Goal: Task Accomplishment & Management: Manage account settings

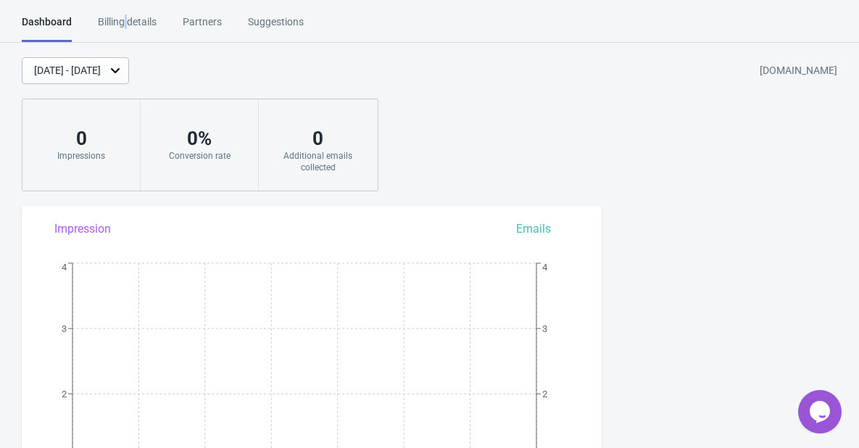
click at [126, 17] on div "Billing details" at bounding box center [127, 26] width 59 height 25
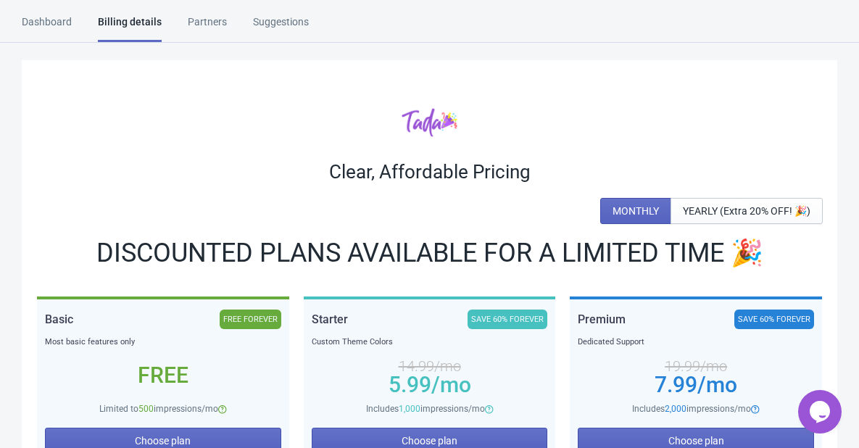
click at [286, 24] on div "Suggestions" at bounding box center [281, 26] width 56 height 25
click at [49, 23] on div "Dashboard" at bounding box center [47, 26] width 50 height 25
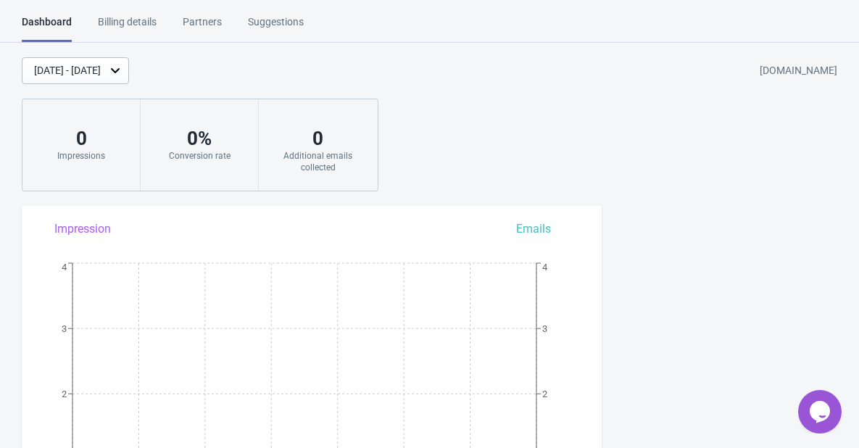
click at [215, 24] on div "Partners" at bounding box center [202, 26] width 39 height 25
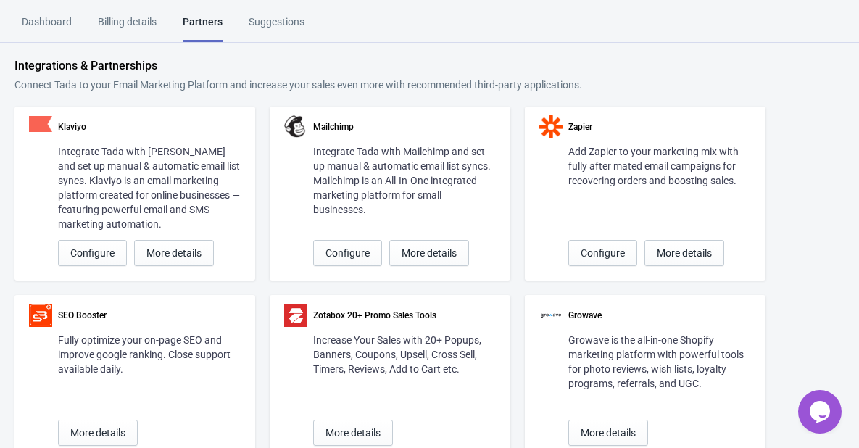
click at [264, 19] on div "Suggestions" at bounding box center [277, 26] width 56 height 25
click at [138, 33] on div "Billing details" at bounding box center [127, 26] width 59 height 25
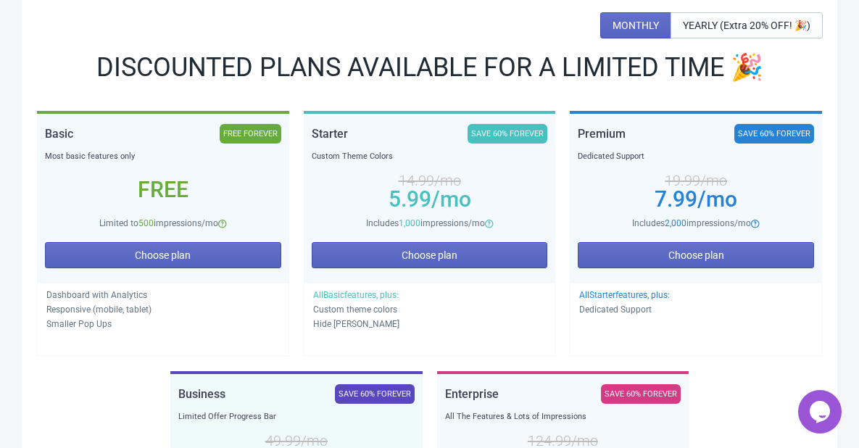
scroll to position [186, 0]
drag, startPoint x: 443, startPoint y: 205, endPoint x: 478, endPoint y: 201, distance: 35.0
click at [478, 201] on div "5.99 /mo" at bounding box center [430, 199] width 236 height 12
click at [488, 193] on div "5.99 /mo" at bounding box center [430, 199] width 236 height 12
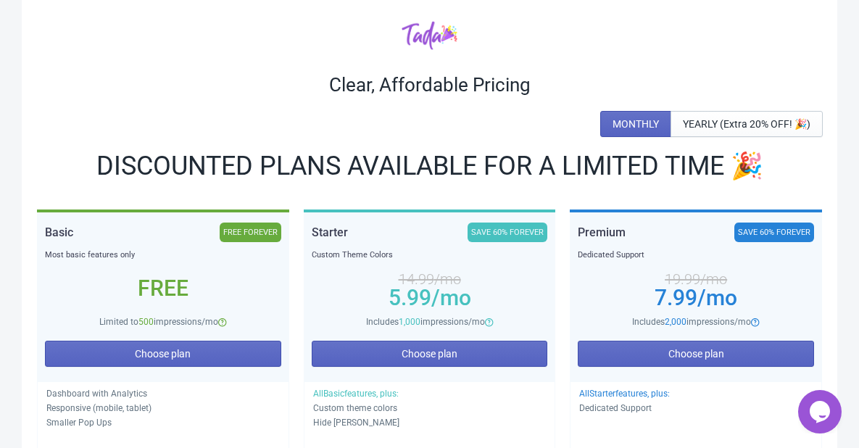
scroll to position [0, 0]
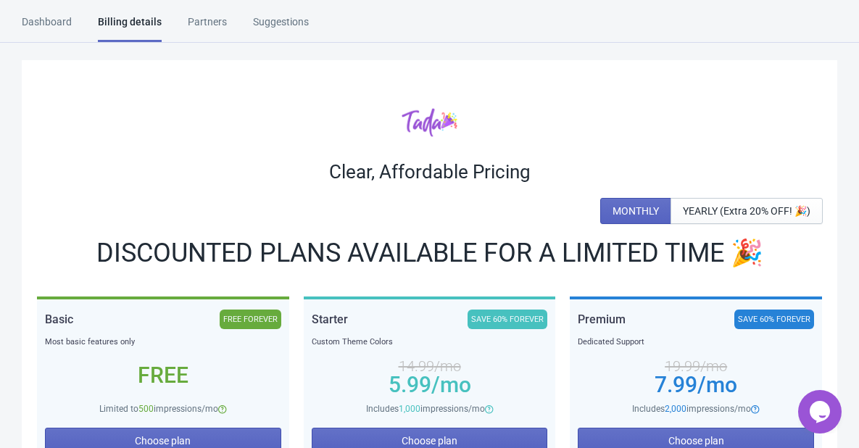
click at [52, 25] on div "Dashboard" at bounding box center [47, 26] width 50 height 25
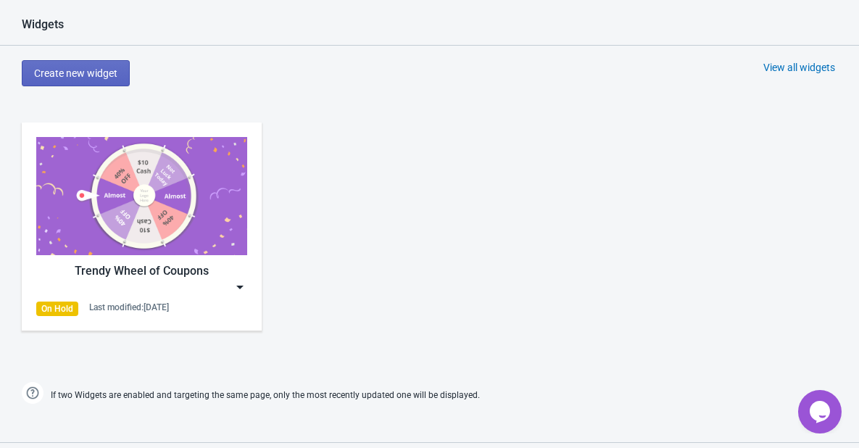
scroll to position [652, 0]
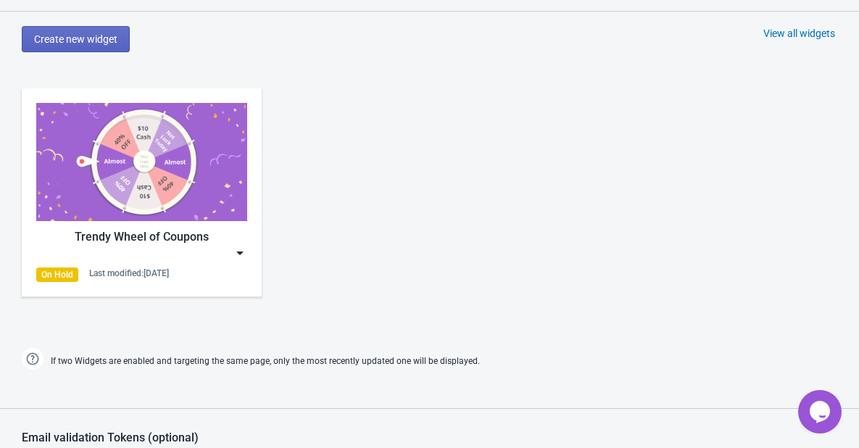
click at [186, 211] on img at bounding box center [141, 162] width 211 height 118
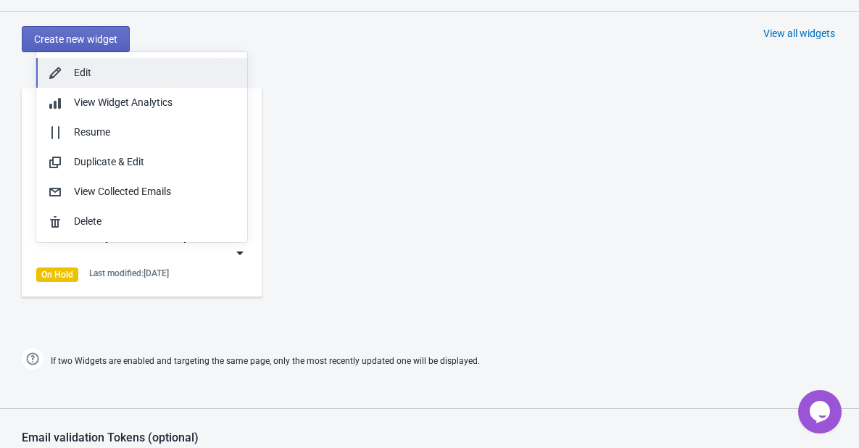
click at [86, 67] on div "Edit" at bounding box center [155, 72] width 162 height 15
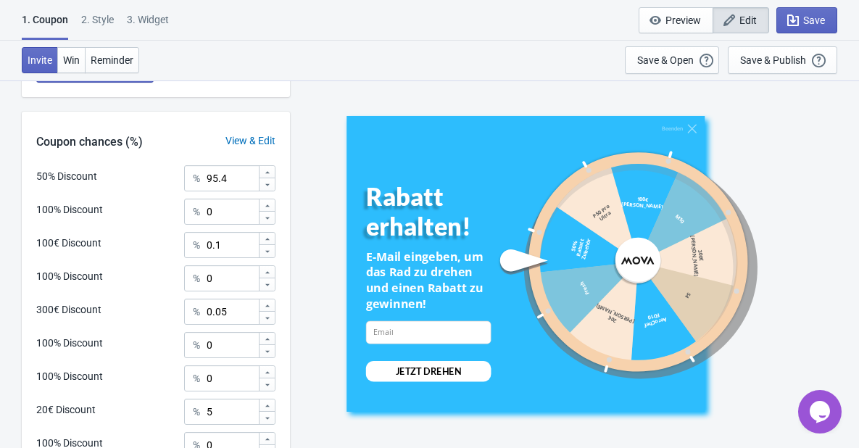
scroll to position [660, 0]
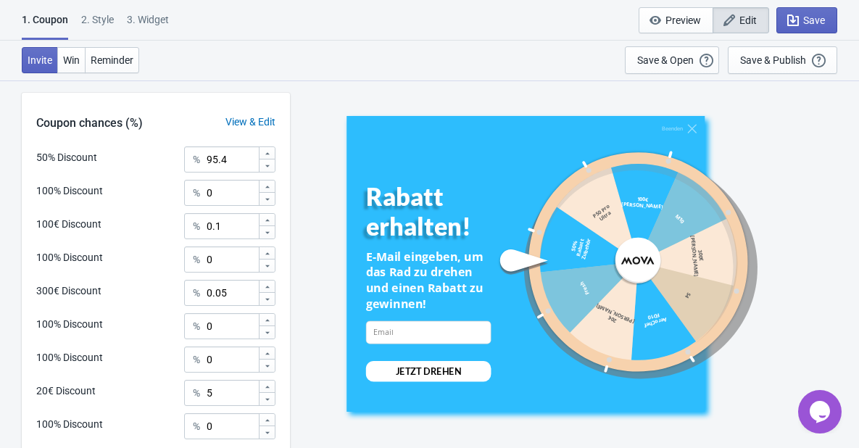
click at [261, 116] on div "View & Edit" at bounding box center [250, 122] width 79 height 15
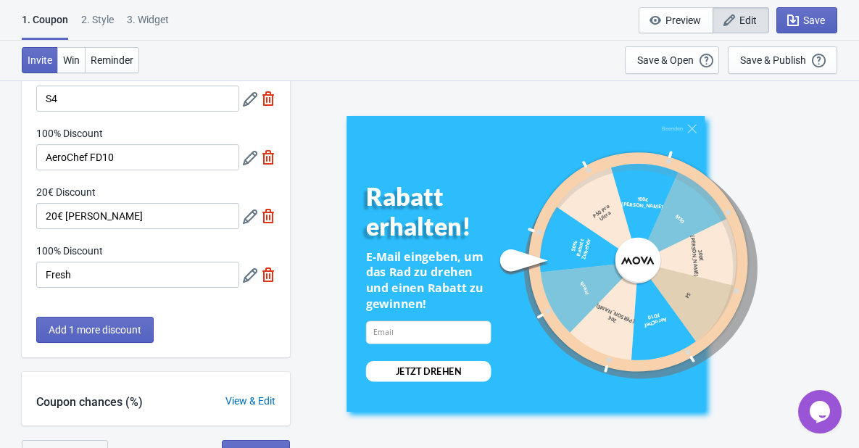
scroll to position [399, 0]
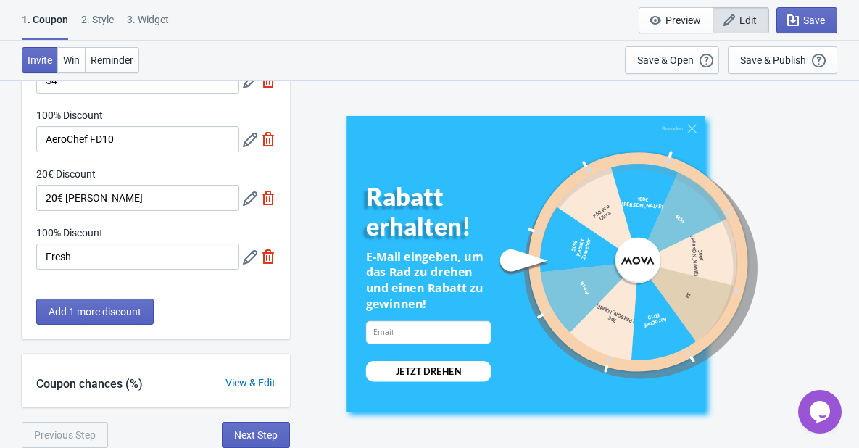
click at [258, 384] on div "View & Edit" at bounding box center [250, 382] width 79 height 15
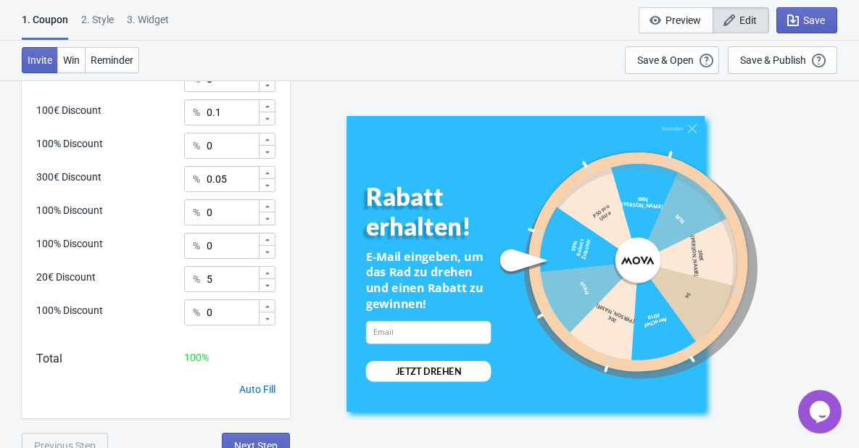
scroll to position [785, 0]
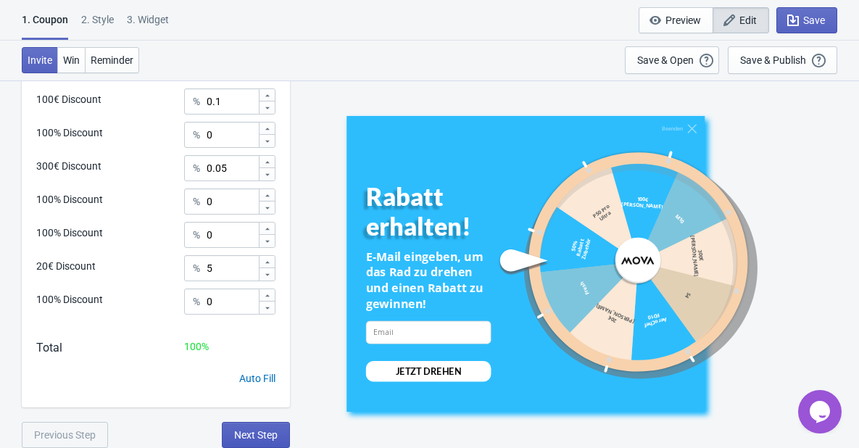
click at [250, 434] on span "Next Step" at bounding box center [255, 435] width 43 height 12
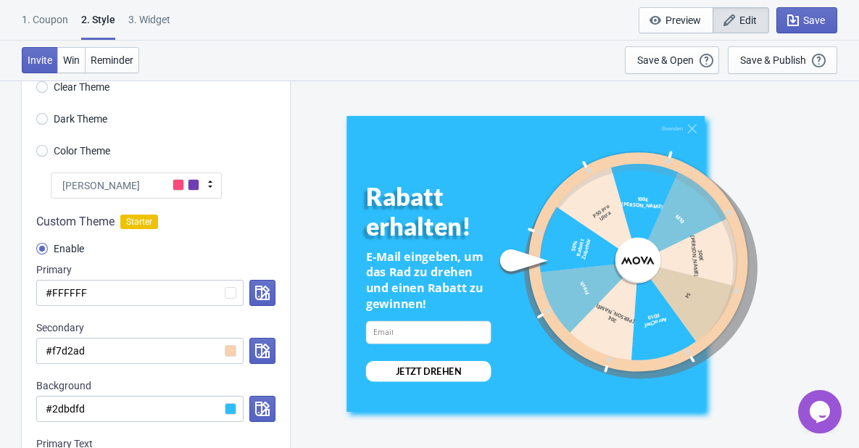
scroll to position [72, 0]
click at [137, 184] on div "[PERSON_NAME]" at bounding box center [136, 185] width 171 height 26
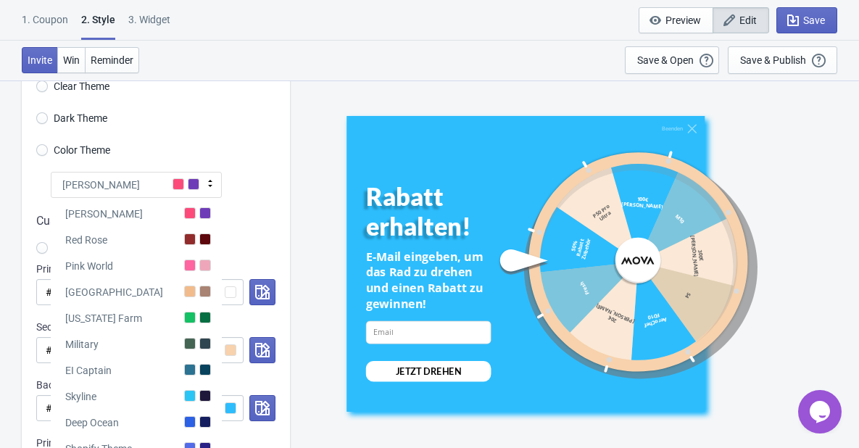
click at [137, 184] on div "[PERSON_NAME]" at bounding box center [136, 185] width 171 height 26
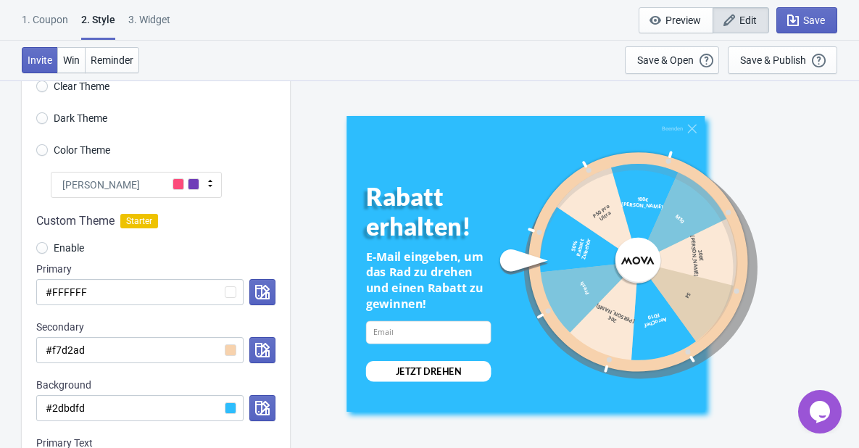
click at [137, 184] on div "[PERSON_NAME]" at bounding box center [136, 185] width 171 height 26
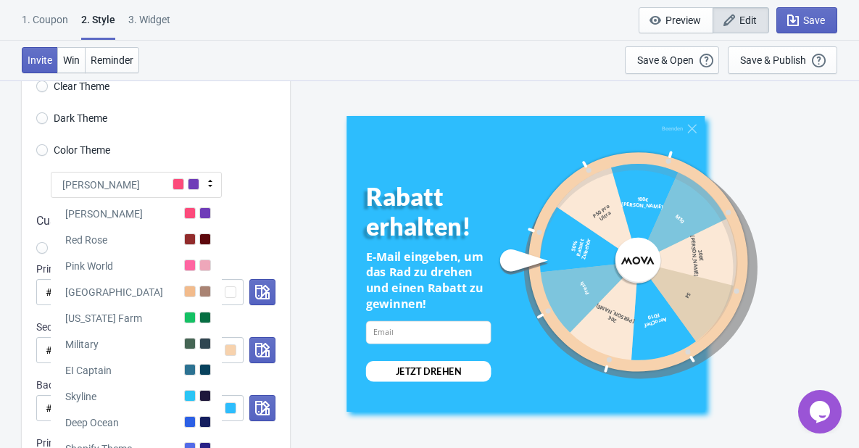
click at [137, 184] on div "[PERSON_NAME]" at bounding box center [136, 185] width 171 height 26
radio input "true"
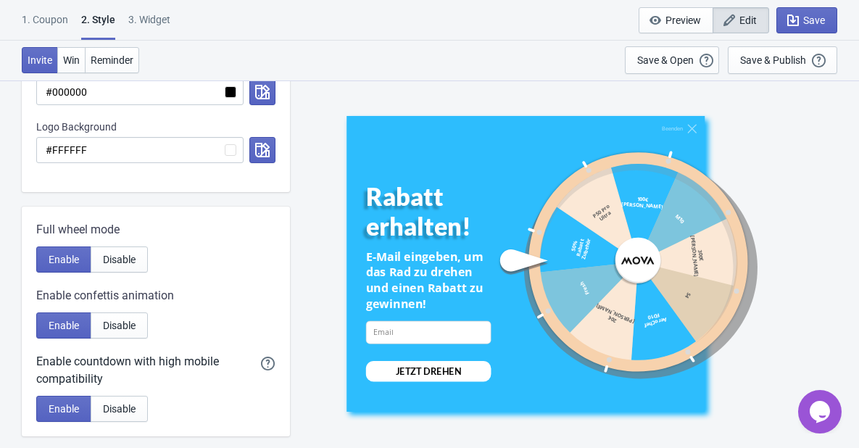
scroll to position [580, 0]
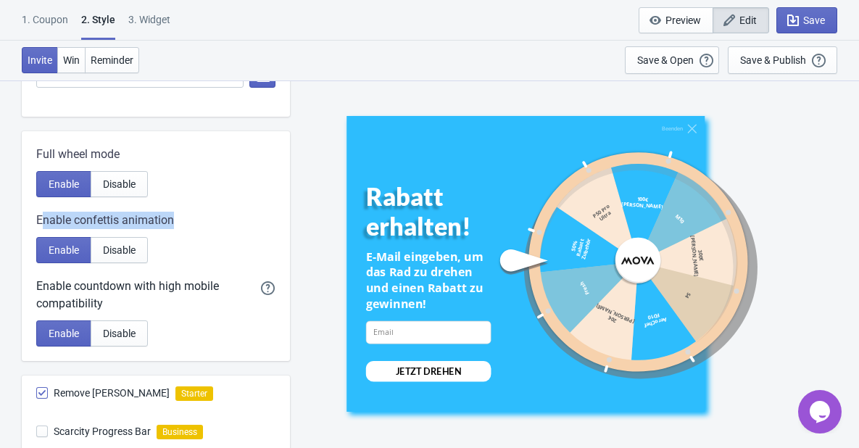
drag, startPoint x: 41, startPoint y: 222, endPoint x: 212, endPoint y: 218, distance: 170.3
click at [212, 218] on div "Enable confettis animation" at bounding box center [155, 220] width 239 height 17
click at [262, 212] on div "Enable confettis animation" at bounding box center [155, 220] width 239 height 17
drag, startPoint x: 185, startPoint y: 219, endPoint x: 38, endPoint y: 227, distance: 146.6
click at [38, 227] on div "Enable confettis animation" at bounding box center [155, 220] width 239 height 17
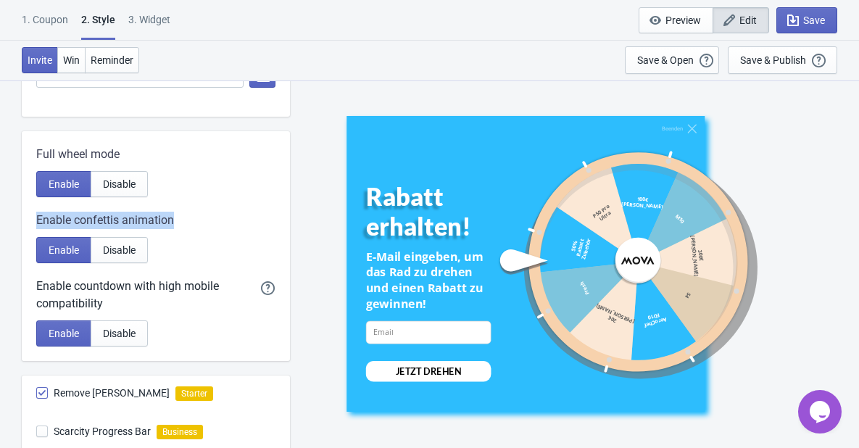
copy span "Enable confettis animation"
click at [225, 205] on div "Full wheel mode Enable Disable Enable confettis animation Enable Disable Enable…" at bounding box center [156, 246] width 268 height 230
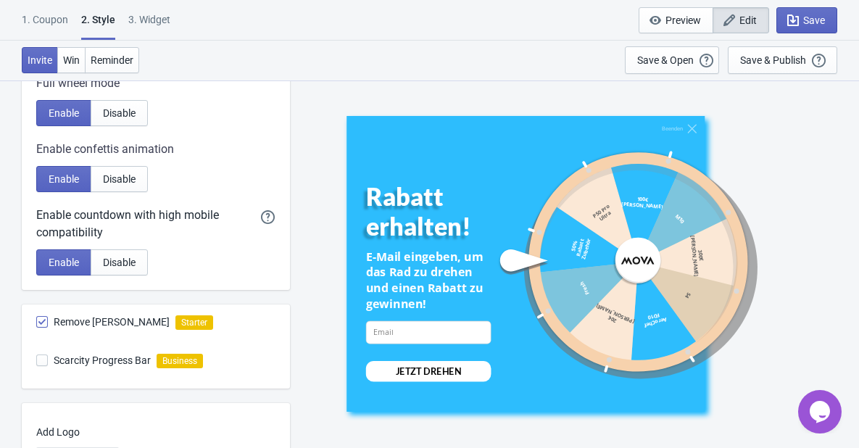
scroll to position [652, 0]
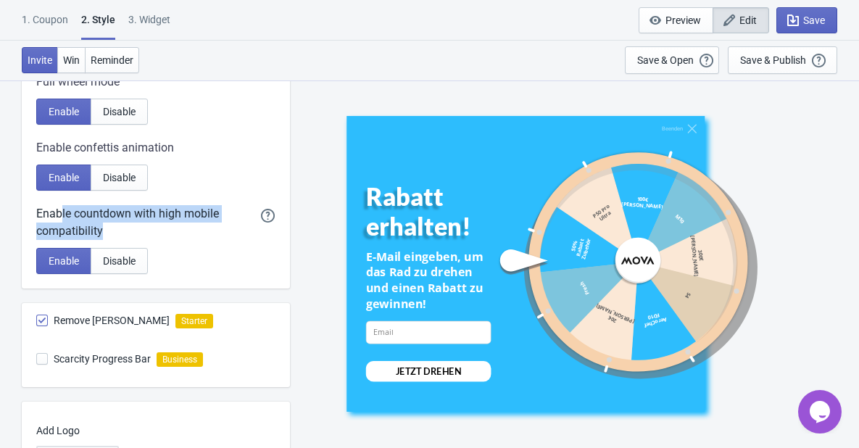
drag, startPoint x: 116, startPoint y: 232, endPoint x: 62, endPoint y: 209, distance: 58.1
click at [62, 209] on div "Enable countdown with high mobile compatibility" at bounding box center [148, 222] width 225 height 35
click at [162, 213] on div "Enable countdown with high mobile compatibility" at bounding box center [148, 222] width 225 height 35
drag, startPoint x: 123, startPoint y: 213, endPoint x: 194, endPoint y: 240, distance: 75.9
click at [194, 240] on div "Enable countdown with high mobile compatibility Enable a version of the countdo…" at bounding box center [155, 239] width 239 height 69
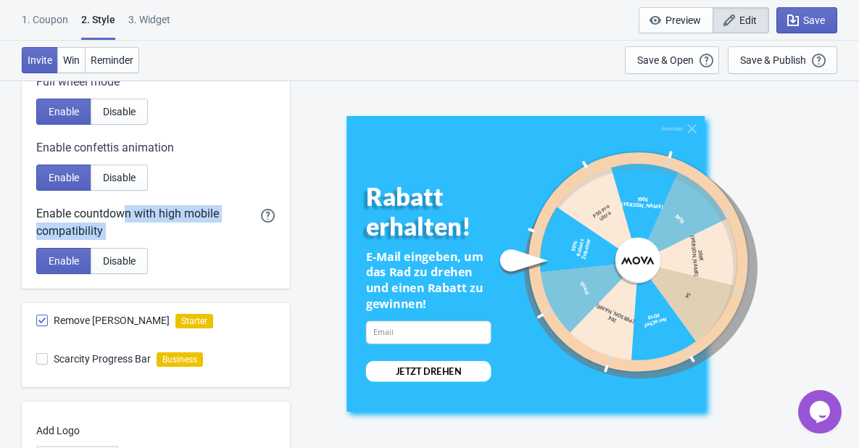
click at [159, 212] on div "Enable countdown with high mobile compatibility" at bounding box center [148, 222] width 225 height 35
drag, startPoint x: 134, startPoint y: 235, endPoint x: 33, endPoint y: 212, distance: 103.2
click at [33, 212] on div "Full wheel mode Enable Disable Enable confettis animation Enable Disable Enable…" at bounding box center [156, 174] width 268 height 230
click at [186, 213] on div "Enable countdown with high mobile compatibility" at bounding box center [148, 222] width 225 height 35
drag, startPoint x: 126, startPoint y: 236, endPoint x: 24, endPoint y: 212, distance: 104.9
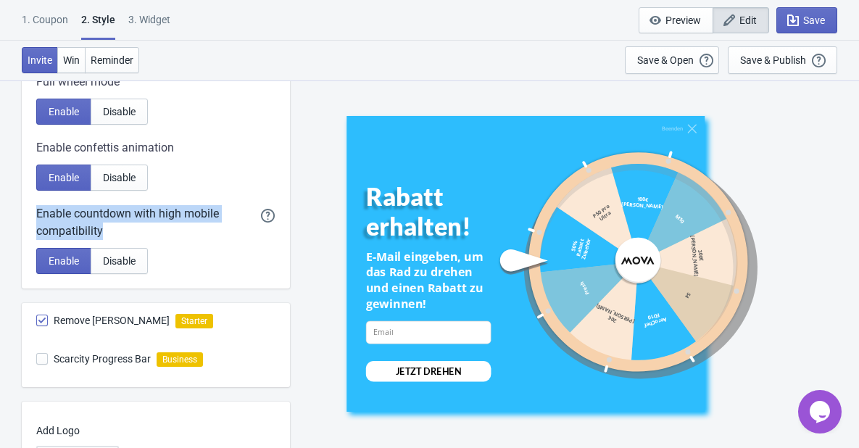
click at [24, 212] on div "Full wheel mode Enable Disable Enable confettis animation Enable Disable Enable…" at bounding box center [156, 174] width 268 height 230
copy div "Enable countdown with high mobile compatibility"
click at [168, 226] on div "Enable countdown with high mobile compatibility" at bounding box center [148, 222] width 225 height 35
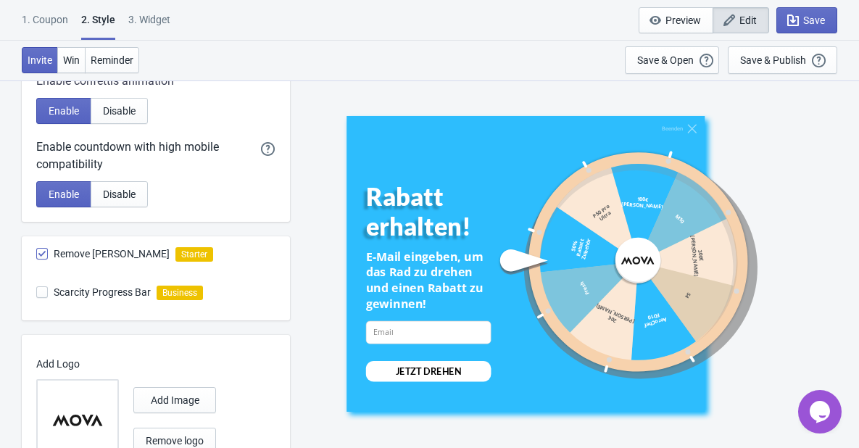
scroll to position [835, 0]
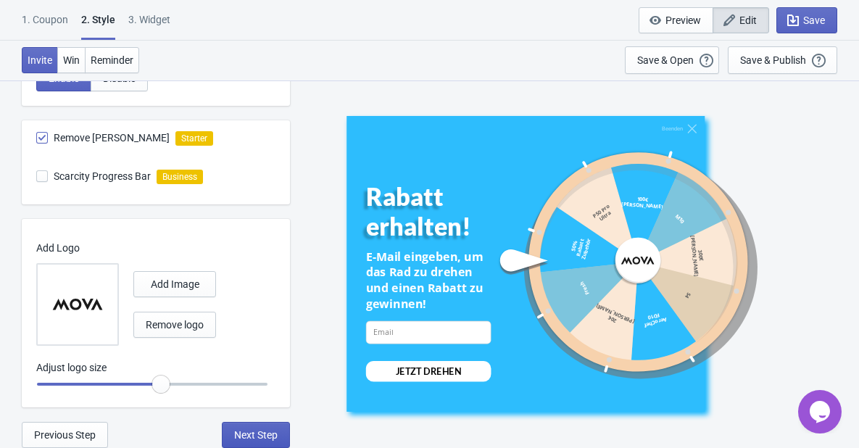
click at [250, 432] on span "Next Step" at bounding box center [255, 435] width 43 height 12
select select "specificURL"
select select "once"
select select "1"
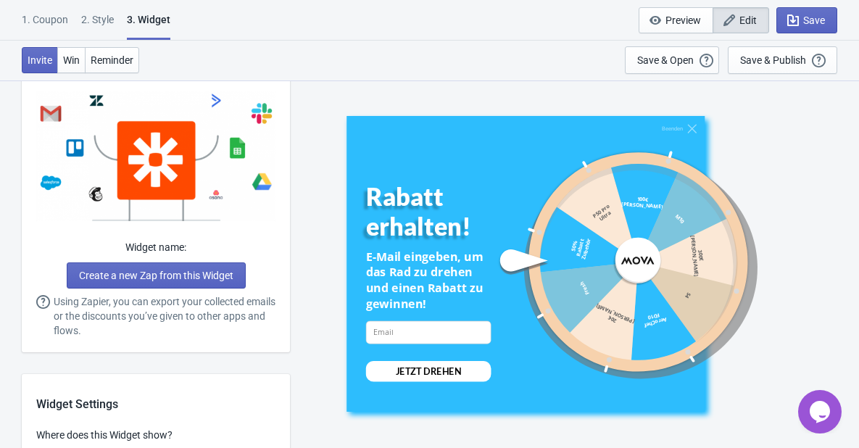
scroll to position [0, 0]
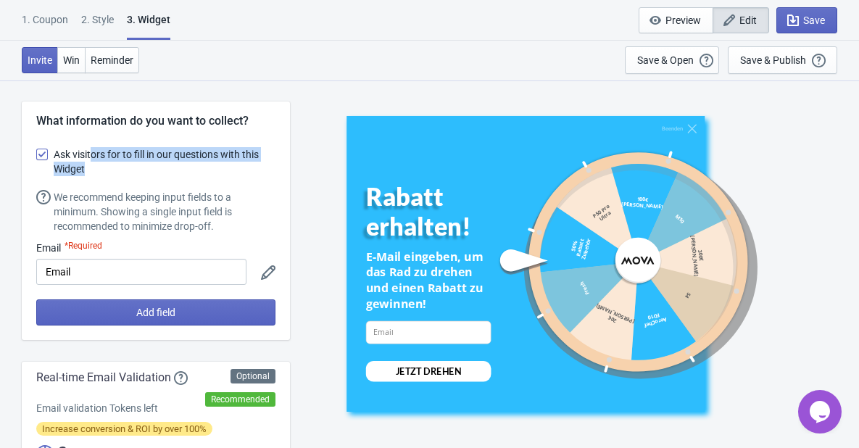
drag, startPoint x: 92, startPoint y: 149, endPoint x: 278, endPoint y: 160, distance: 186.6
click at [278, 160] on div "What information do you want to collect? Ask visitors for to fill in our questi…" at bounding box center [156, 220] width 268 height 238
click at [142, 162] on span "Ask visitors for to fill in our questions with this Widget" at bounding box center [165, 161] width 222 height 29
click at [37, 162] on input "Ask visitors for to fill in our questions with this Widget" at bounding box center [36, 162] width 1 height 26
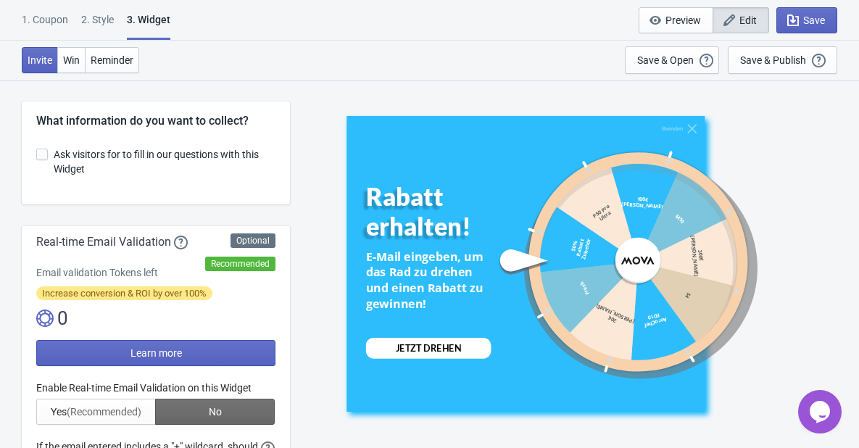
click at [115, 161] on span "Ask visitors for to fill in our questions with this Widget" at bounding box center [165, 161] width 222 height 29
click at [37, 161] on input "Ask visitors for to fill in our questions with this Widget" at bounding box center [36, 162] width 1 height 26
checkbox input "true"
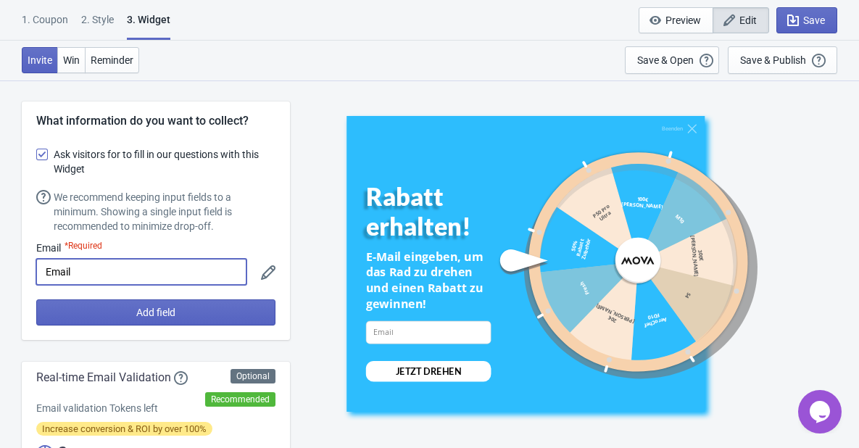
click at [165, 277] on input "Email" at bounding box center [141, 272] width 210 height 26
click at [267, 271] on icon at bounding box center [268, 272] width 14 height 14
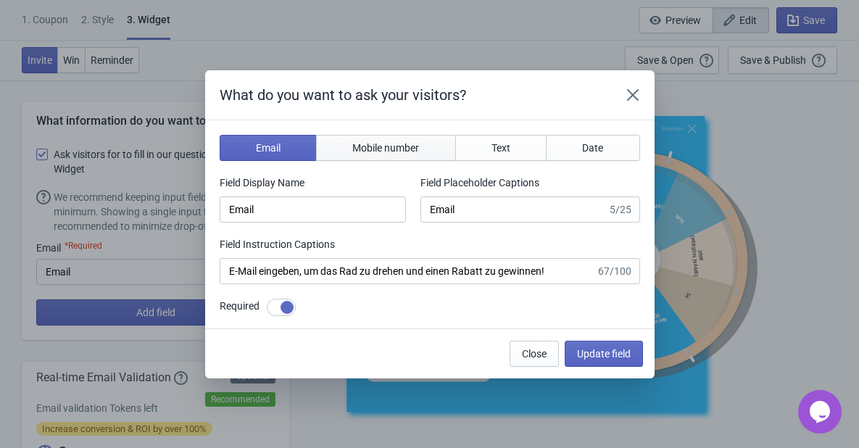
click at [396, 142] on span "Mobile number" at bounding box center [385, 148] width 67 height 12
type input "phone"
type input "Enter your mobile number"
type input "Next, enter your mobile number to spin the wheel"
checkbox input "false"
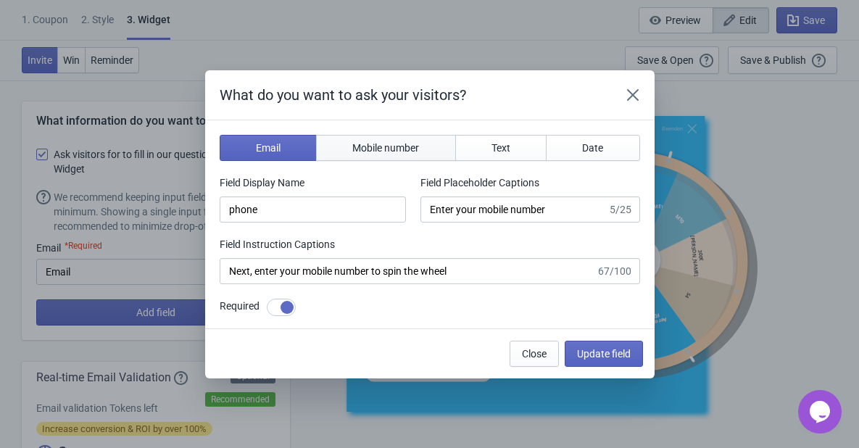
select select "hk"
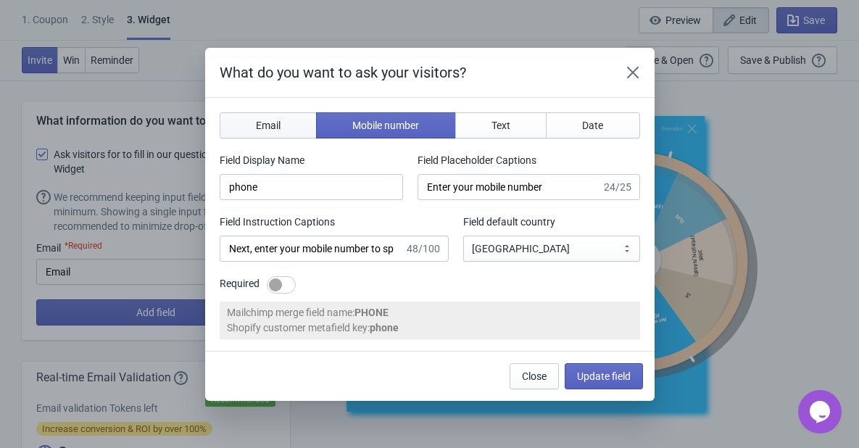
click at [279, 128] on span "Email" at bounding box center [268, 126] width 25 height 12
type input "email"
type input "Enter your email"
type input "Enter your email to spin the wheel and win a discount"
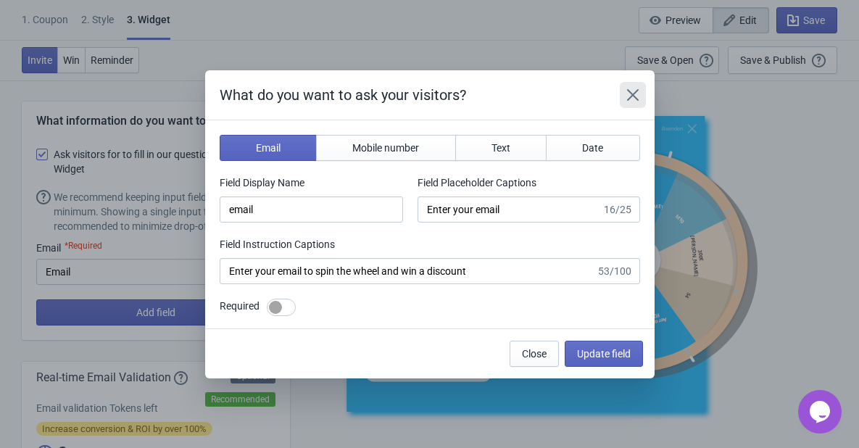
click at [633, 91] on icon "Close" at bounding box center [632, 95] width 14 height 14
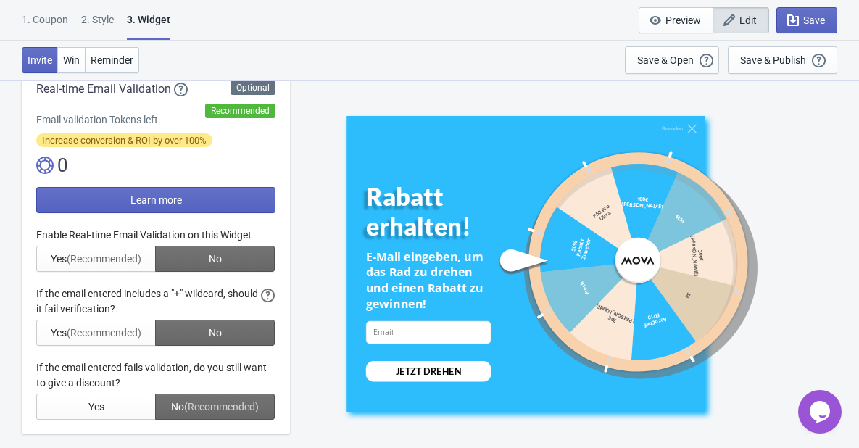
scroll to position [290, 0]
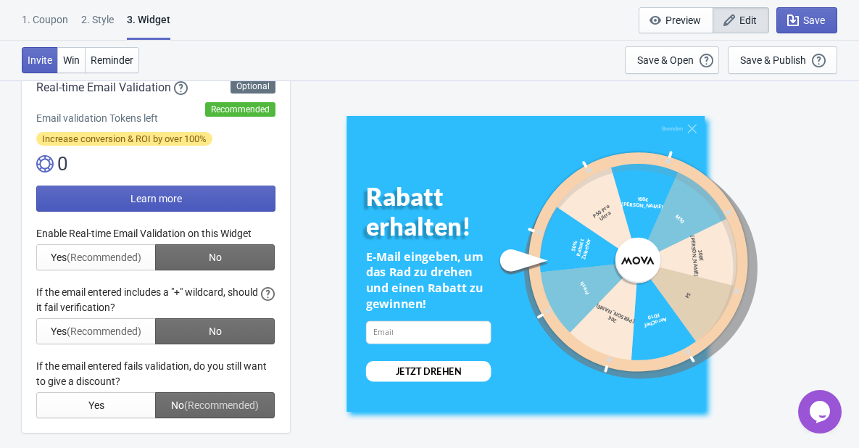
click at [196, 202] on button "Learn more" at bounding box center [155, 199] width 239 height 26
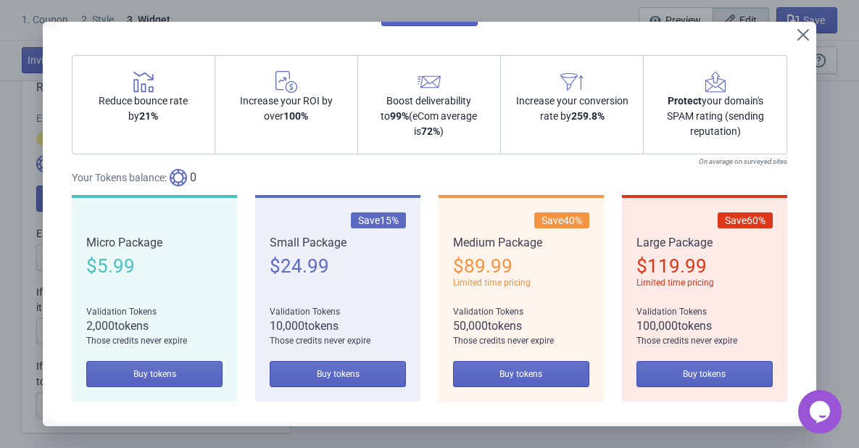
scroll to position [141, 0]
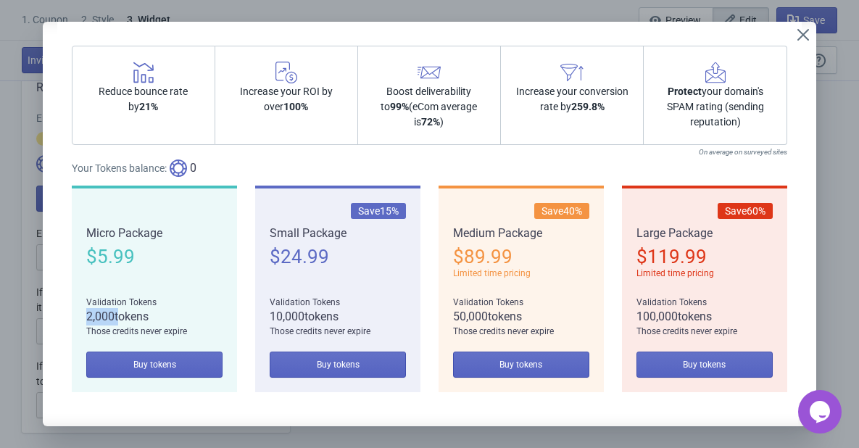
drag, startPoint x: 116, startPoint y: 314, endPoint x: 68, endPoint y: 312, distance: 47.9
click at [68, 312] on div "Buy Email Validation Tokens This is a one-time fee, buy now, keep your credits …" at bounding box center [429, 153] width 744 height 517
click at [333, 309] on span "10,000 tokens" at bounding box center [338, 316] width 136 height 17
click at [182, 365] on button "Buy tokens" at bounding box center [154, 364] width 136 height 26
